Goal: Task Accomplishment & Management: Manage account settings

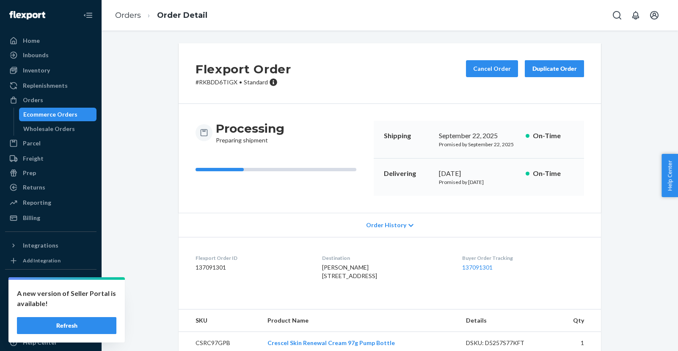
click at [50, 116] on div "Ecommerce Orders" at bounding box center [50, 114] width 54 height 8
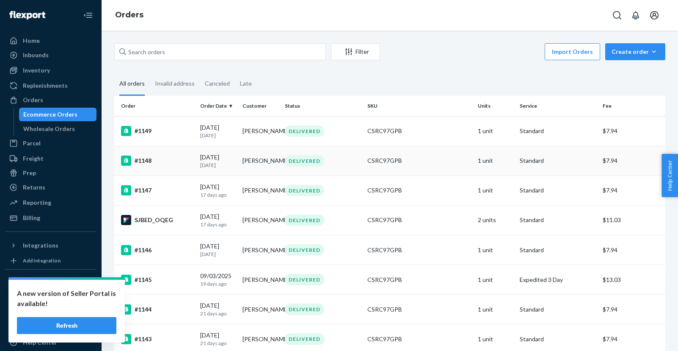
click at [253, 160] on td "[PERSON_NAME]" at bounding box center [260, 161] width 42 height 30
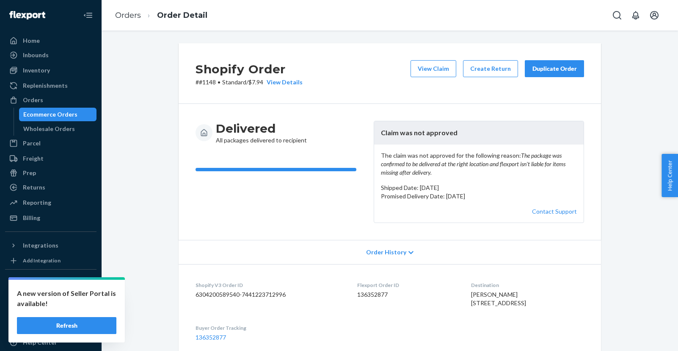
click at [57, 115] on div "Ecommerce Orders" at bounding box center [50, 114] width 54 height 8
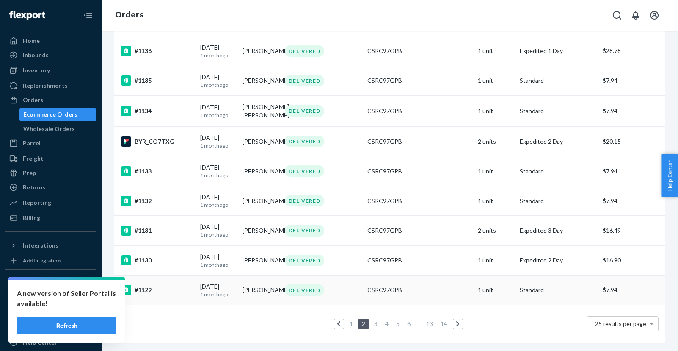
scroll to position [569, 0]
click at [351, 321] on link "1" at bounding box center [351, 323] width 7 height 7
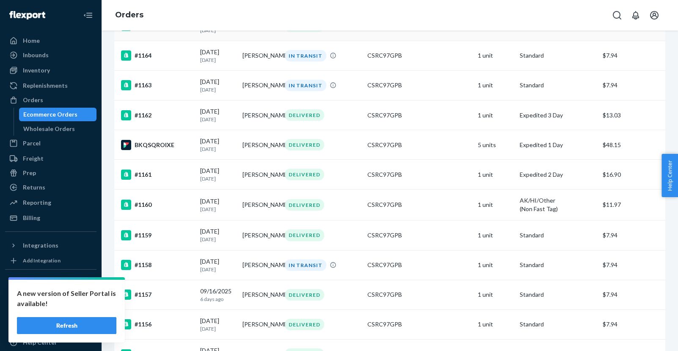
scroll to position [346, 0]
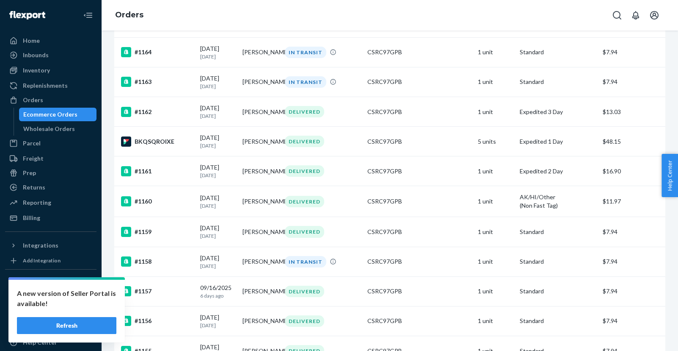
click at [77, 325] on button "Refresh" at bounding box center [67, 325] width 100 height 17
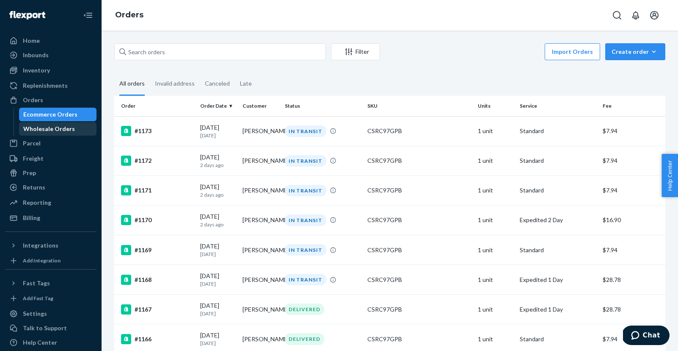
click at [63, 131] on div "Wholesale Orders" at bounding box center [49, 129] width 52 height 8
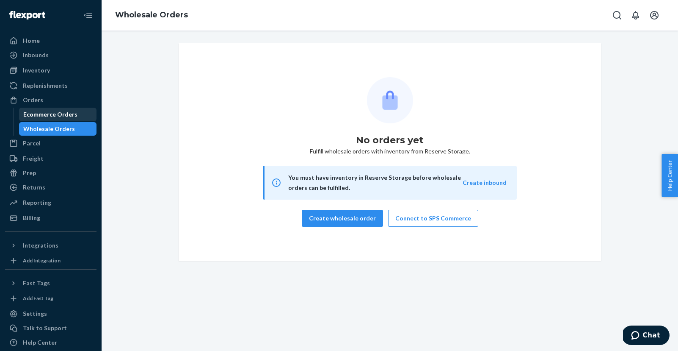
click at [63, 116] on div "Ecommerce Orders" at bounding box center [50, 114] width 54 height 8
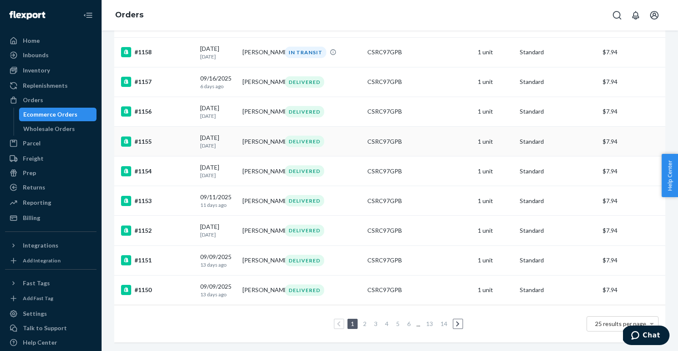
scroll to position [569, 0]
click at [362, 323] on link "2" at bounding box center [365, 323] width 7 height 7
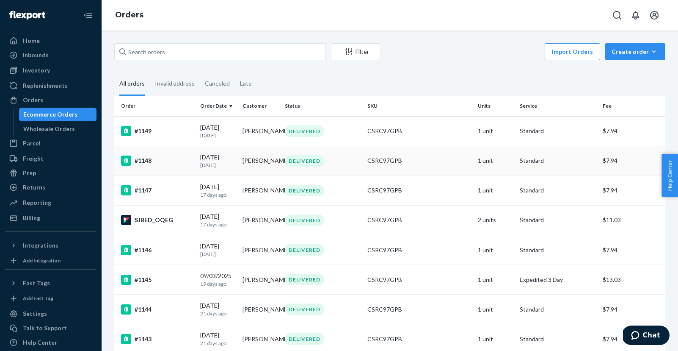
click at [260, 163] on td "[PERSON_NAME]" at bounding box center [260, 161] width 42 height 30
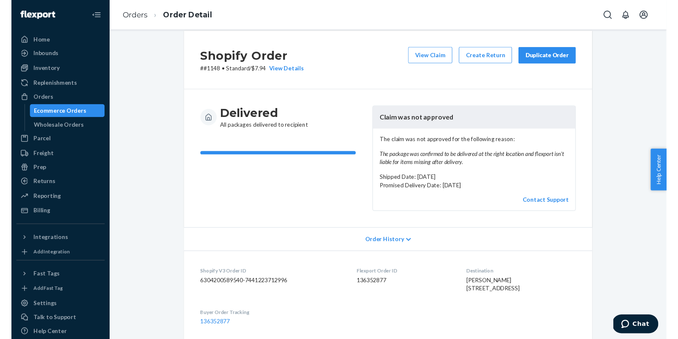
scroll to position [26, 0]
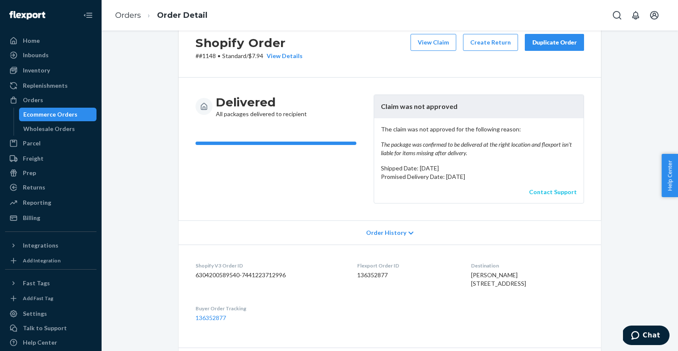
click at [553, 190] on link "Contact Support" at bounding box center [553, 191] width 48 height 7
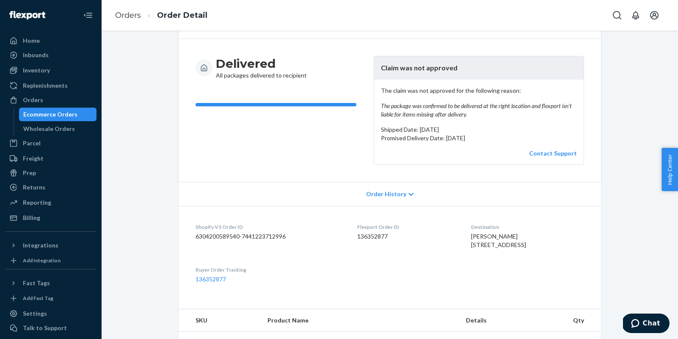
scroll to position [71, 0]
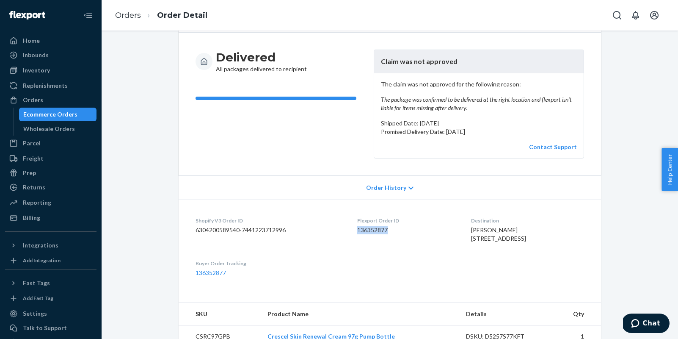
drag, startPoint x: 351, startPoint y: 230, endPoint x: 390, endPoint y: 230, distance: 38.1
click at [390, 230] on dd "136352877" at bounding box center [407, 230] width 100 height 8
copy dd "136352877"
click at [56, 117] on div "Ecommerce Orders" at bounding box center [50, 114] width 54 height 8
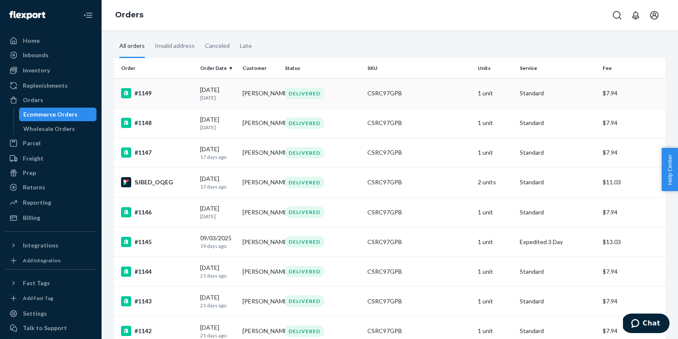
scroll to position [43, 0]
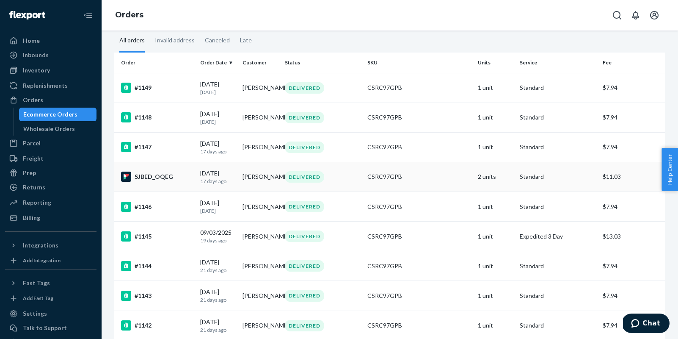
click at [260, 179] on td "[PERSON_NAME]" at bounding box center [260, 177] width 42 height 30
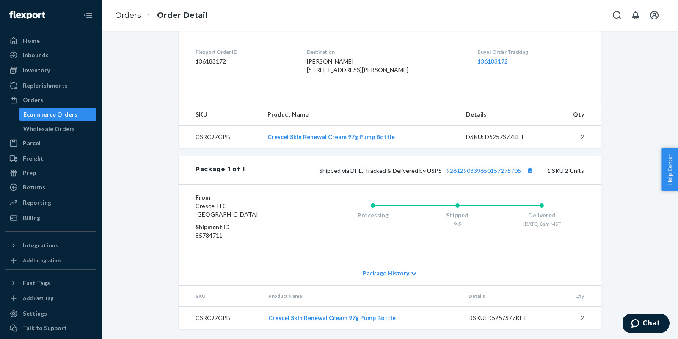
scroll to position [222, 0]
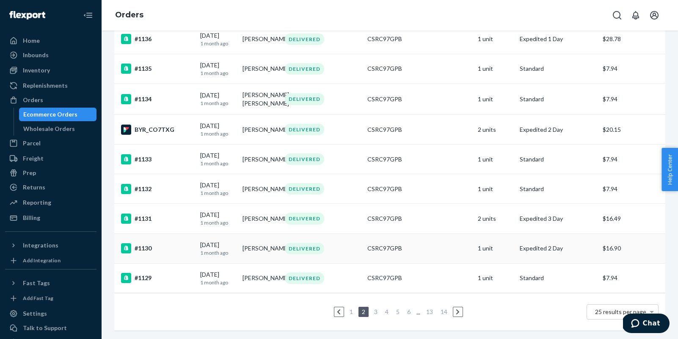
scroll to position [581, 0]
click at [352, 311] on link "1" at bounding box center [351, 311] width 7 height 7
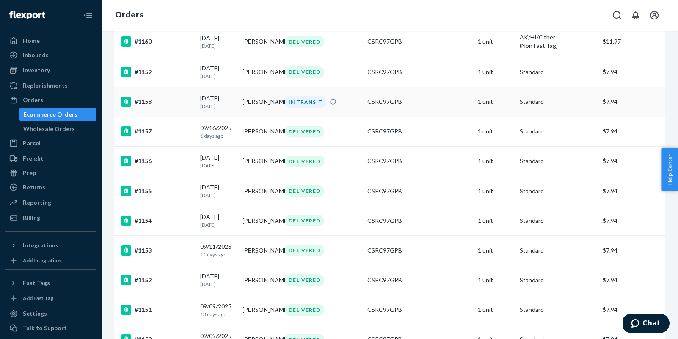
scroll to position [514, 0]
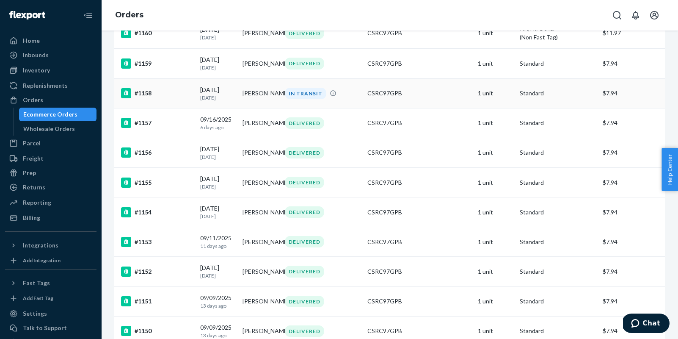
click at [255, 106] on td "[PERSON_NAME]" at bounding box center [260, 93] width 42 height 30
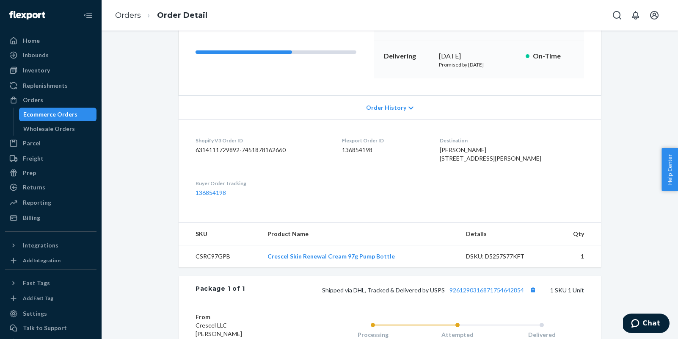
scroll to position [125, 0]
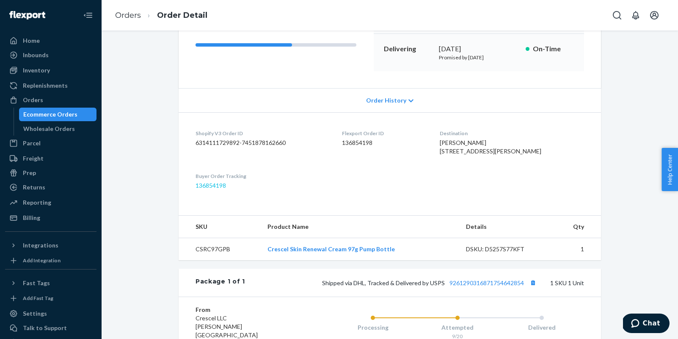
click at [208, 189] on link "136854198" at bounding box center [211, 185] width 30 height 7
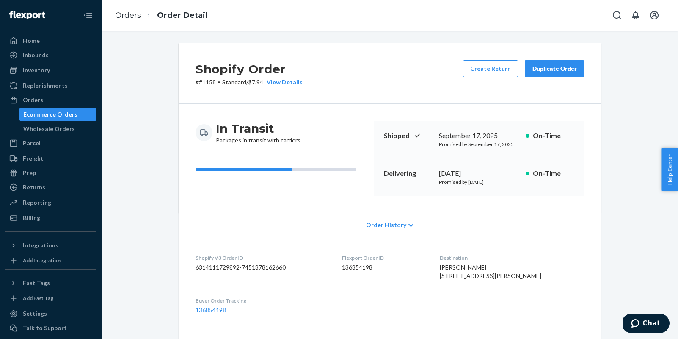
scroll to position [0, 0]
click at [62, 116] on div "Ecommerce Orders" at bounding box center [50, 114] width 54 height 8
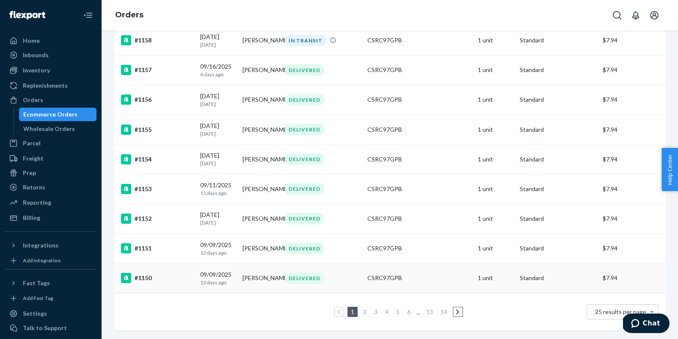
scroll to position [581, 0]
click at [368, 313] on link "2" at bounding box center [365, 311] width 7 height 7
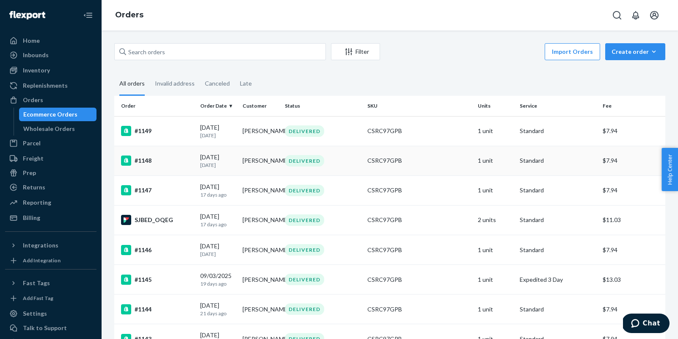
click at [267, 162] on td "[PERSON_NAME]" at bounding box center [260, 161] width 42 height 30
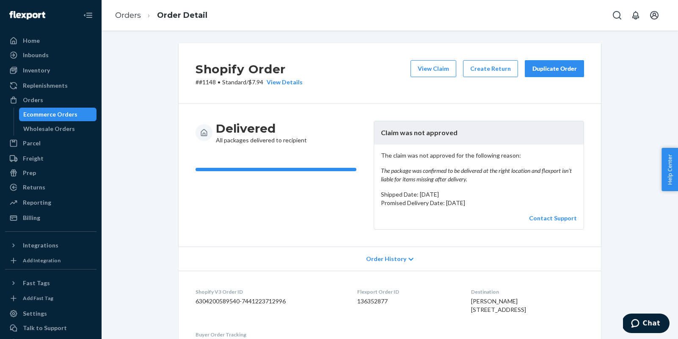
click at [557, 67] on div "Duplicate Order" at bounding box center [554, 68] width 45 height 8
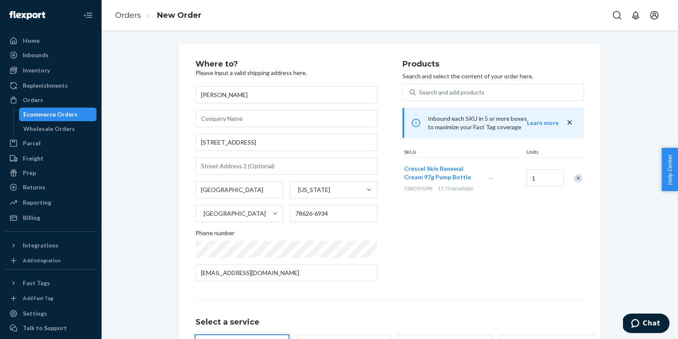
click at [252, 94] on input "[PERSON_NAME]" at bounding box center [287, 94] width 182 height 17
type input "Linda Ward"
click at [426, 246] on div "Products Search and select the content of your order here. Search and add produ…" at bounding box center [494, 174] width 182 height 228
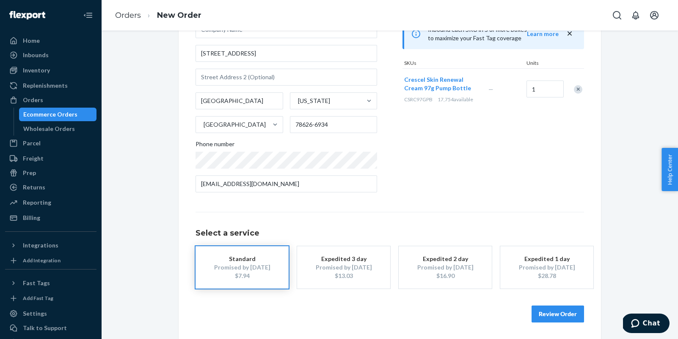
scroll to position [89, 0]
click at [563, 311] on button "Review Order" at bounding box center [558, 314] width 53 height 17
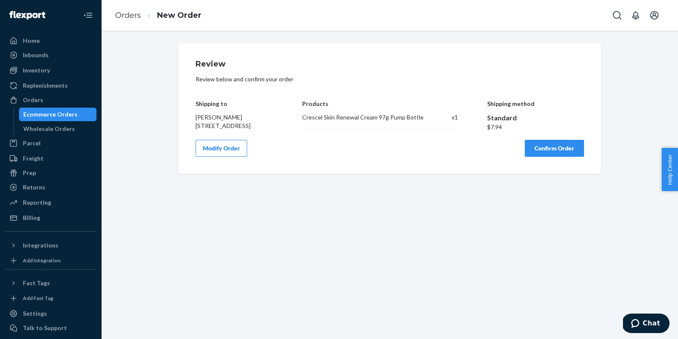
click at [234, 157] on button "Modify Order" at bounding box center [222, 148] width 52 height 17
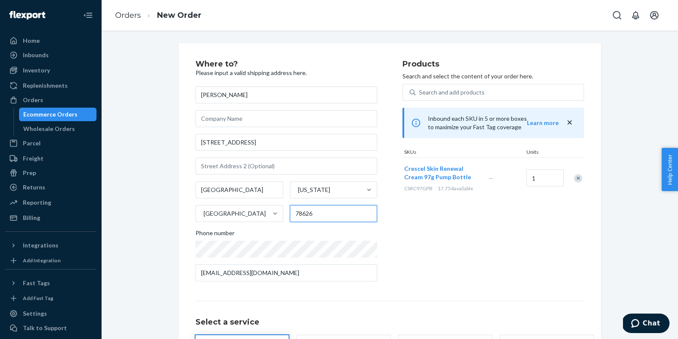
type input "78626"
click at [584, 247] on div "Where to? Please input a valid shipping address here. Linda Ward 1809 S Elm St …" at bounding box center [390, 231] width 423 height 376
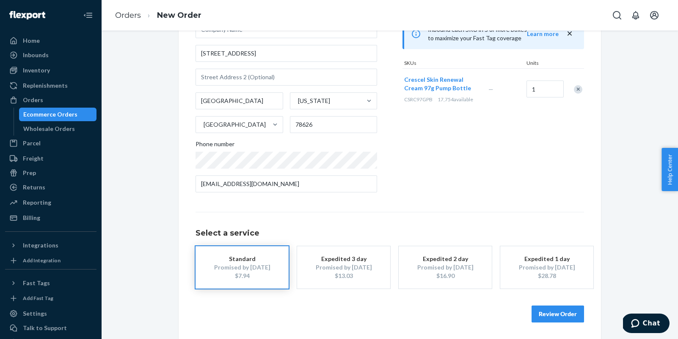
scroll to position [89, 0]
click at [560, 313] on button "Review Order" at bounding box center [558, 314] width 53 height 17
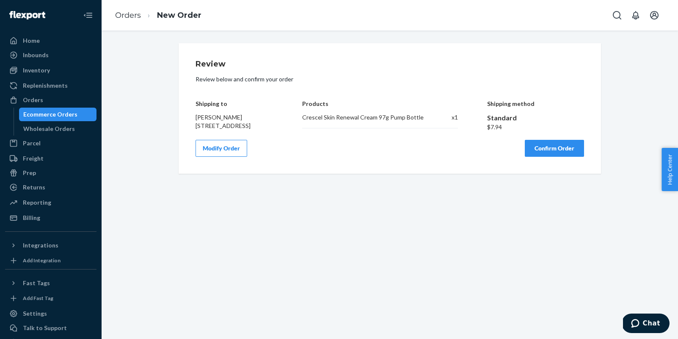
scroll to position [0, 0]
click at [551, 157] on button "Confirm Order" at bounding box center [554, 148] width 59 height 17
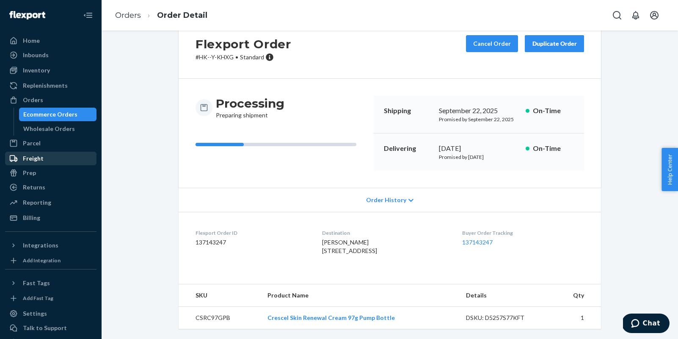
scroll to position [41, 0]
click at [65, 116] on div "Ecommerce Orders" at bounding box center [50, 114] width 54 height 8
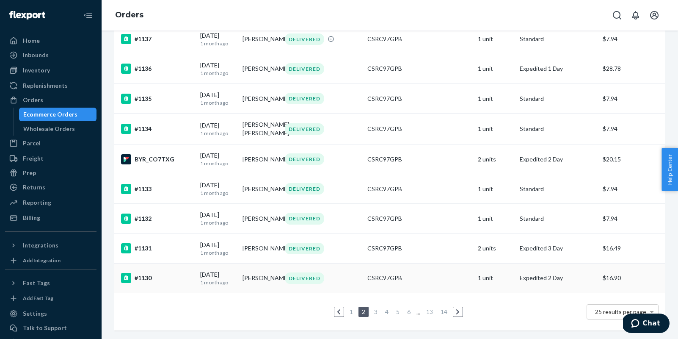
scroll to position [582, 0]
click at [351, 311] on link "1" at bounding box center [351, 311] width 7 height 7
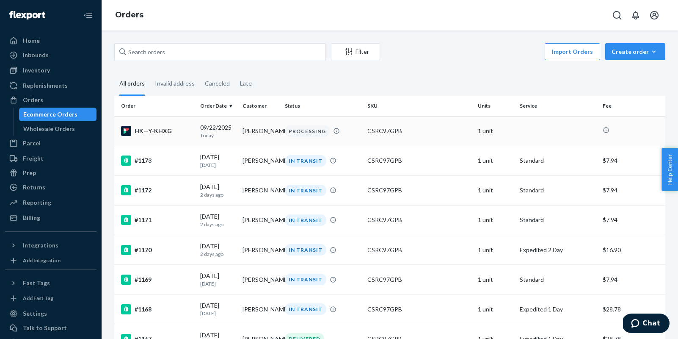
click at [160, 131] on div "HK--Y-KHXG" at bounding box center [157, 131] width 72 height 10
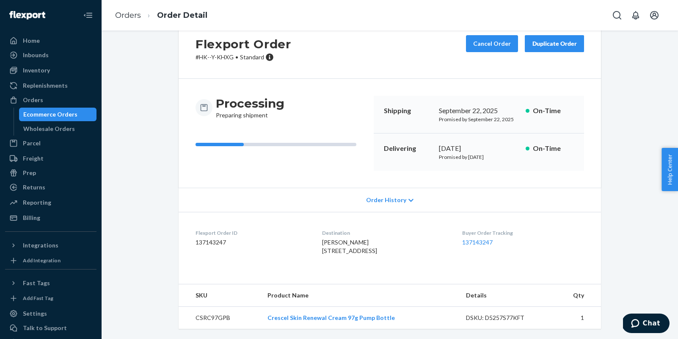
scroll to position [41, 0]
click at [490, 230] on div "Buyer Order Tracking 137143247" at bounding box center [523, 243] width 122 height 29
click at [493, 238] on link "137143247" at bounding box center [477, 241] width 30 height 7
click at [53, 114] on div "Ecommerce Orders" at bounding box center [50, 114] width 54 height 8
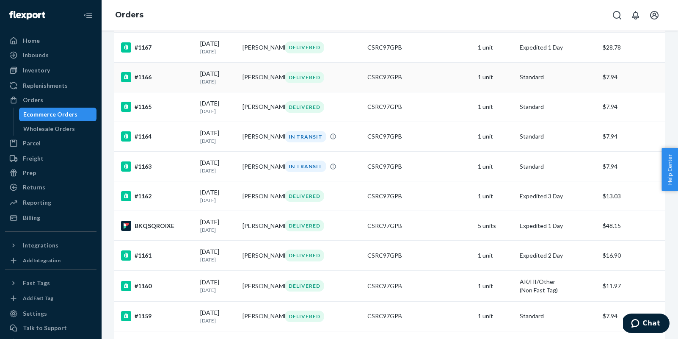
scroll to position [296, 0]
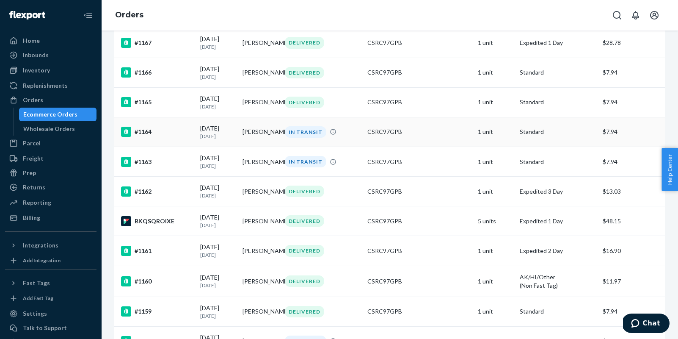
click at [303, 136] on div "IN TRANSIT" at bounding box center [306, 131] width 42 height 11
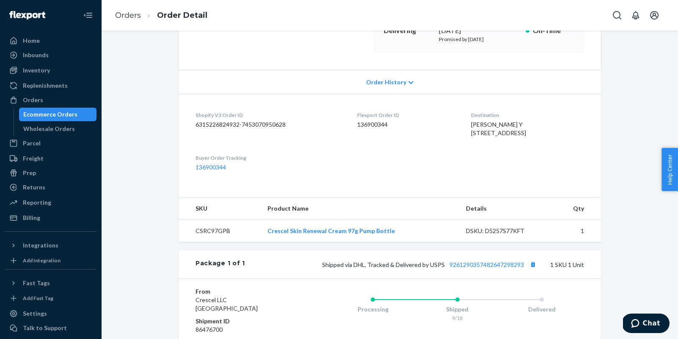
scroll to position [145, 0]
click at [219, 169] on link "136900344" at bounding box center [211, 164] width 30 height 7
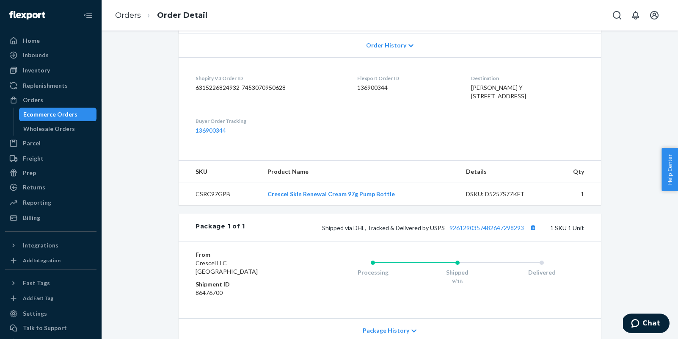
scroll to position [181, 0]
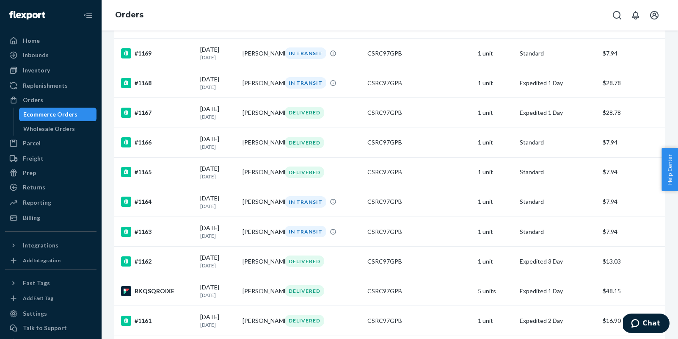
scroll to position [246, 0]
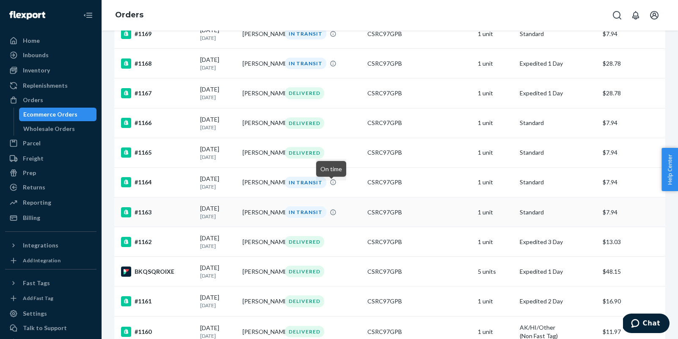
click at [307, 217] on div "IN TRANSIT" at bounding box center [306, 211] width 42 height 11
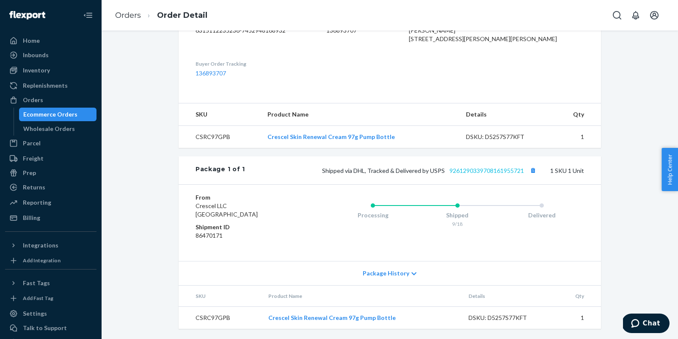
click at [514, 169] on link "9261290339708161955721" at bounding box center [487, 170] width 75 height 7
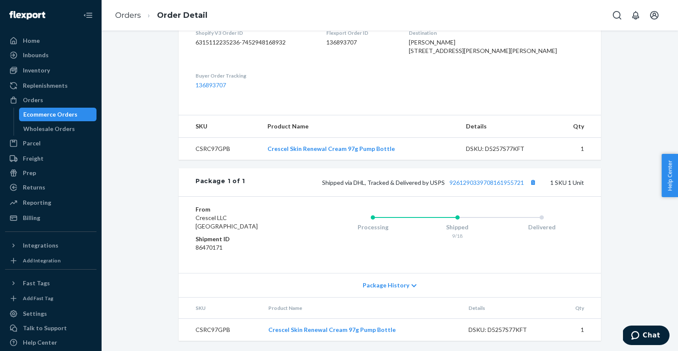
click at [61, 113] on div "Ecommerce Orders" at bounding box center [50, 114] width 54 height 8
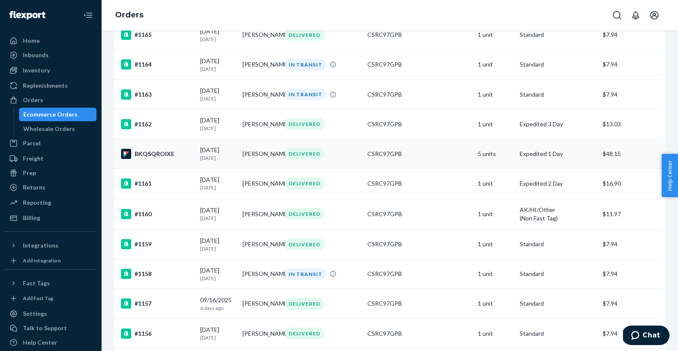
scroll to position [367, 0]
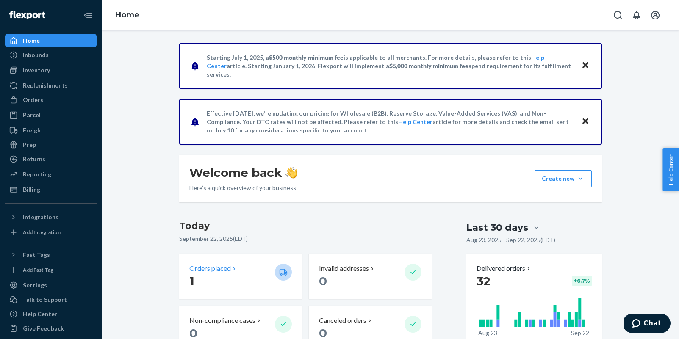
click at [212, 272] on p "Orders placed" at bounding box center [210, 269] width 42 height 10
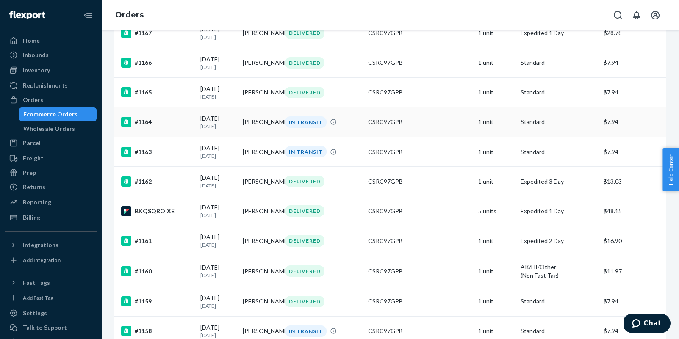
scroll to position [308, 0]
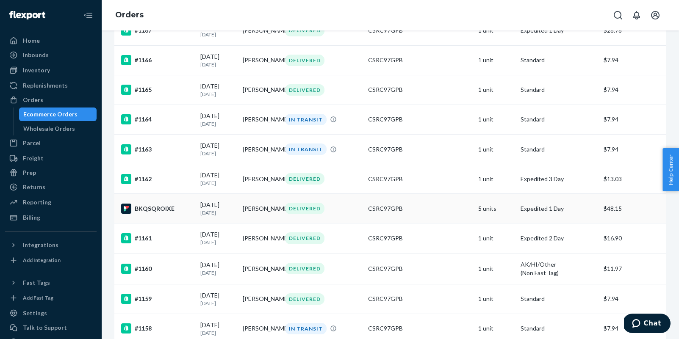
click at [251, 215] on td "[PERSON_NAME]" at bounding box center [260, 209] width 42 height 30
